Goal: Check status

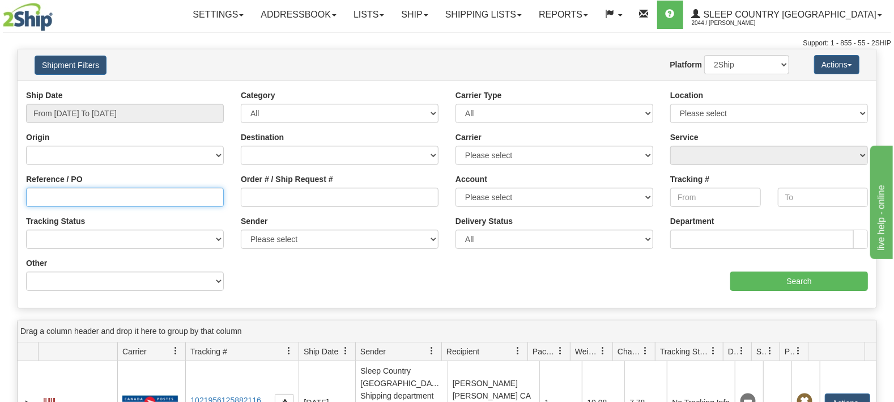
click at [107, 198] on input "Reference / PO" at bounding box center [125, 197] width 198 height 19
paste input "9000H969409"
type input "9000H969409"
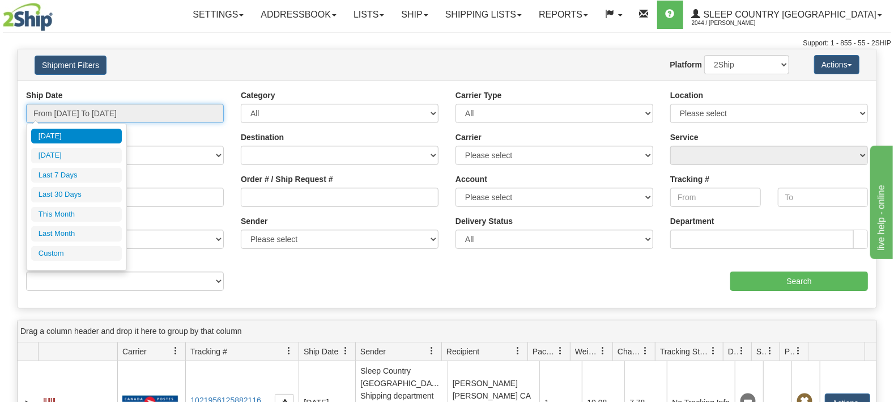
click at [89, 115] on input "From [DATE] To [DATE]" at bounding box center [125, 113] width 198 height 19
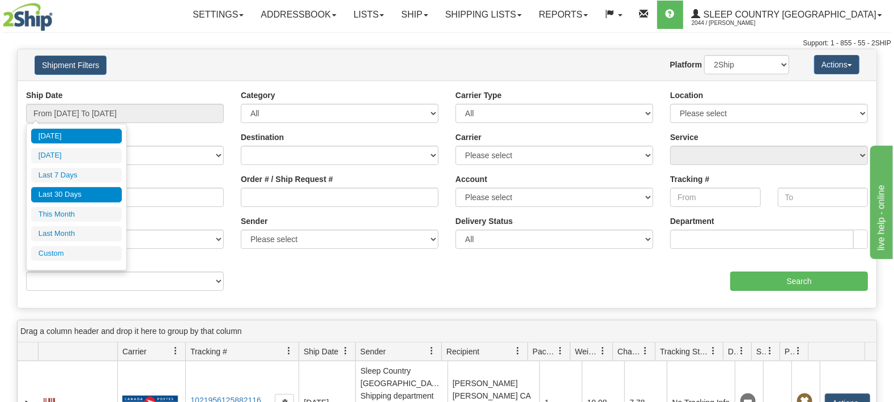
click at [60, 191] on li "Last 30 Days" at bounding box center [76, 194] width 91 height 15
type input "From [DATE] To [DATE]"
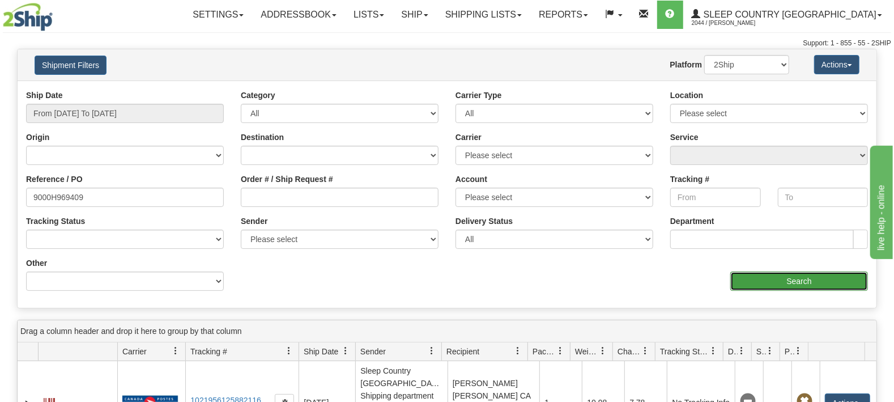
click at [768, 279] on input "Search" at bounding box center [800, 281] width 138 height 19
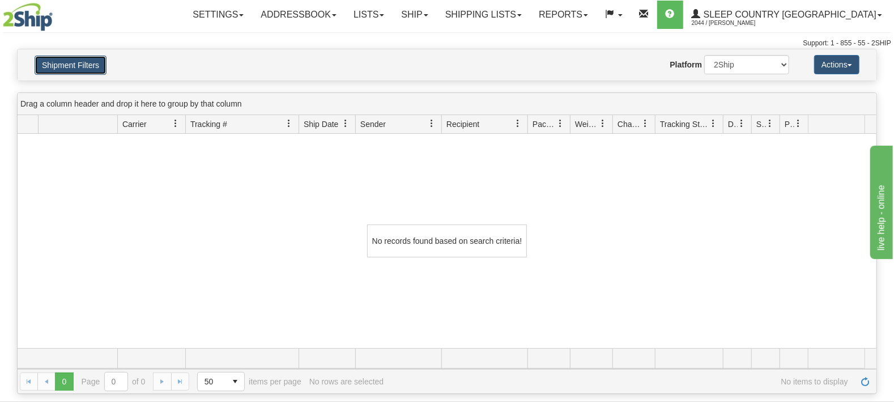
click at [56, 69] on button "Shipment Filters" at bounding box center [71, 65] width 72 height 19
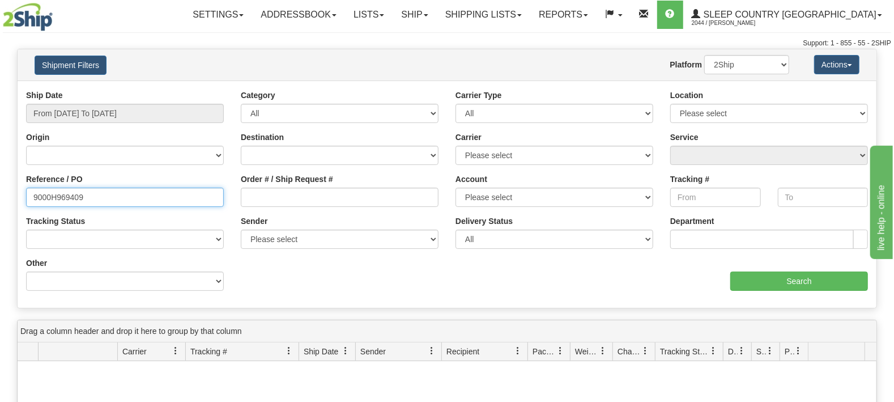
drag, startPoint x: 107, startPoint y: 202, endPoint x: 0, endPoint y: 203, distance: 106.6
click at [26, 203] on input "9000H969409" at bounding box center [125, 197] width 198 height 19
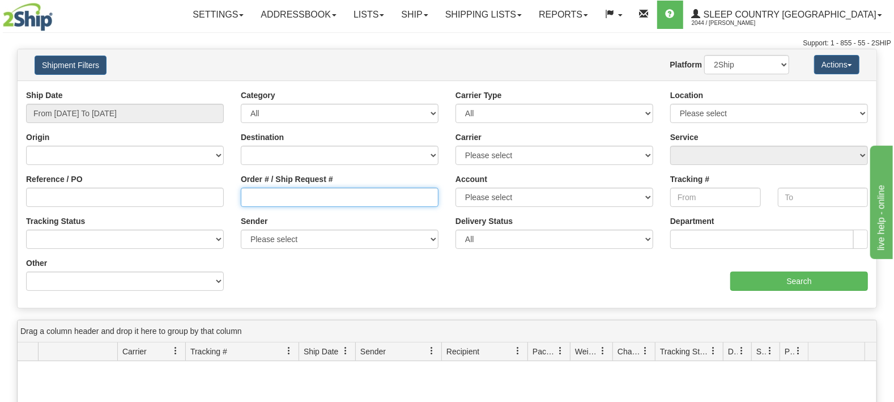
click at [359, 192] on input "Order # / Ship Request #" at bounding box center [340, 197] width 198 height 19
paste input "9000H969409"
type input "9000H969409"
click at [775, 300] on div "Ship Date From [DATE] To [DATE] Category All Inbound Outbound Carrier Type All …" at bounding box center [447, 193] width 859 height 227
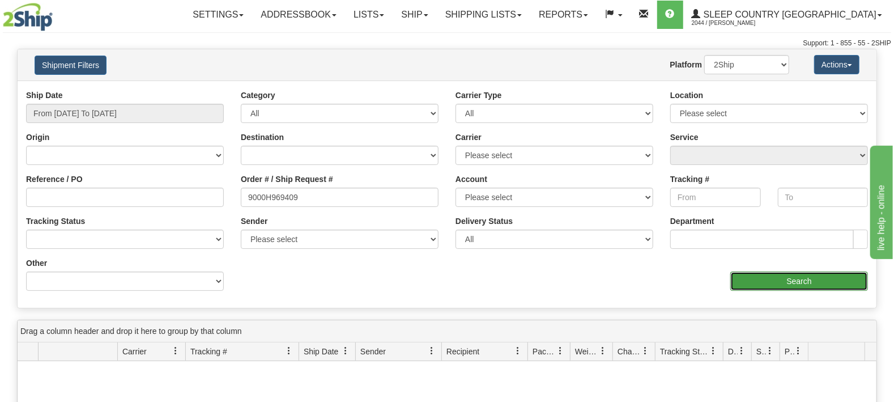
click at [779, 285] on input "Search" at bounding box center [800, 281] width 138 height 19
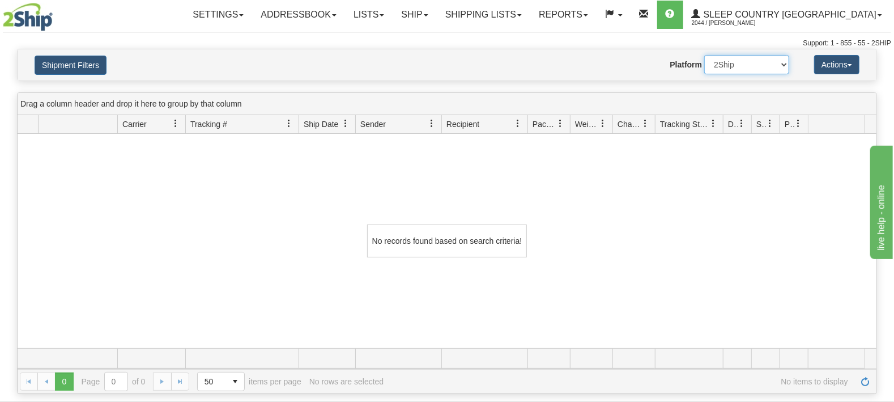
click at [705, 55] on select "2Ship Imported" at bounding box center [747, 64] width 85 height 19
select select "1"
click option "Imported" at bounding box center [0, 0] width 0 height 0
